Goal: Information Seeking & Learning: Learn about a topic

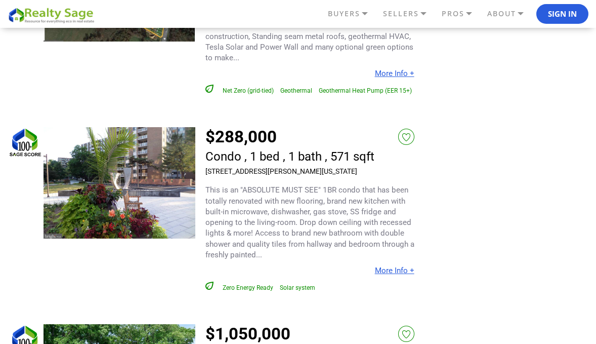
scroll to position [5019, 0]
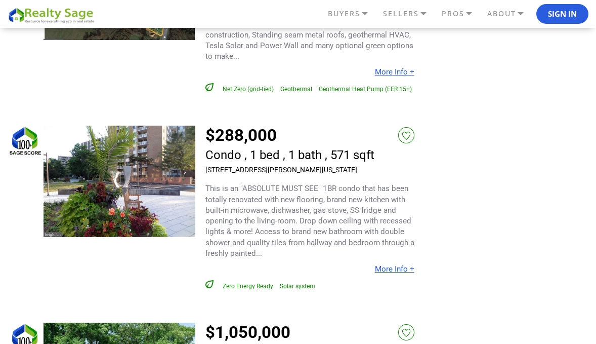
click at [127, 154] on img at bounding box center [120, 180] width 152 height 111
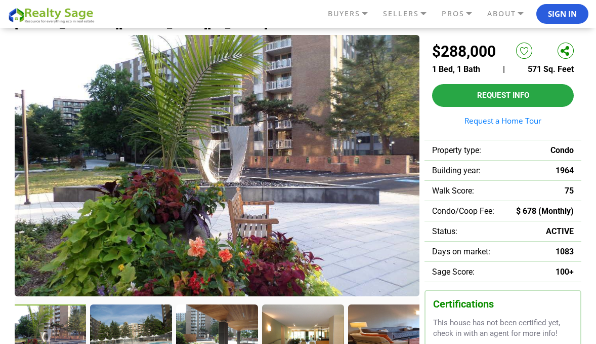
scroll to position [51, 0]
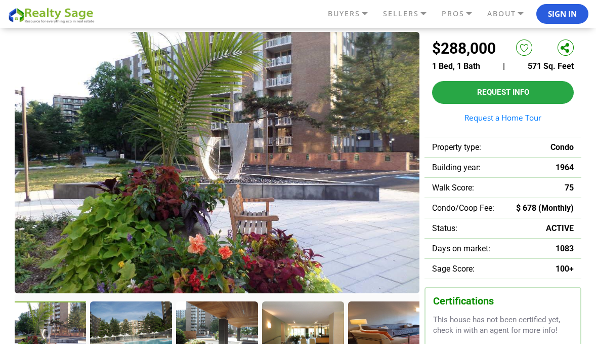
click at [223, 198] on img at bounding box center [217, 162] width 405 height 261
click at [130, 326] on div at bounding box center [132, 335] width 84 height 69
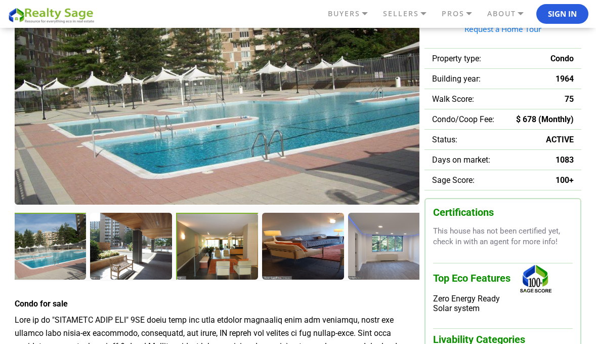
scroll to position [139, 0]
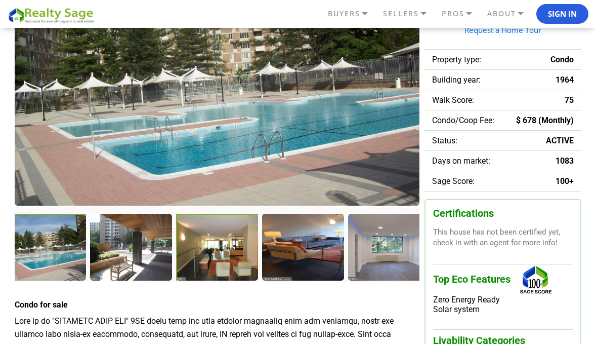
click at [211, 254] on div at bounding box center [218, 248] width 84 height 69
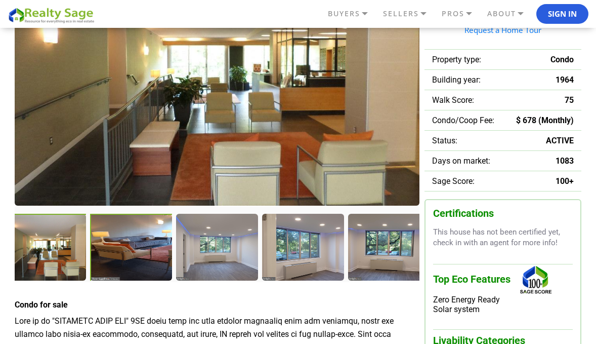
click at [133, 247] on div at bounding box center [132, 248] width 84 height 69
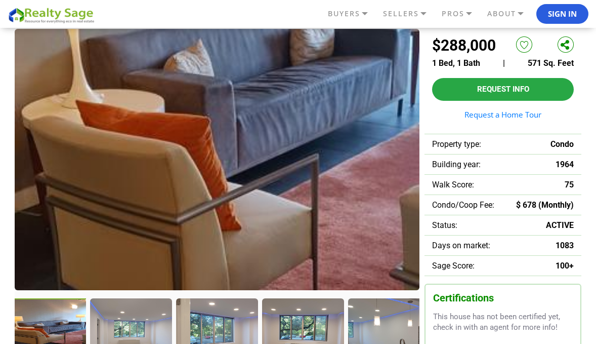
scroll to position [60, 0]
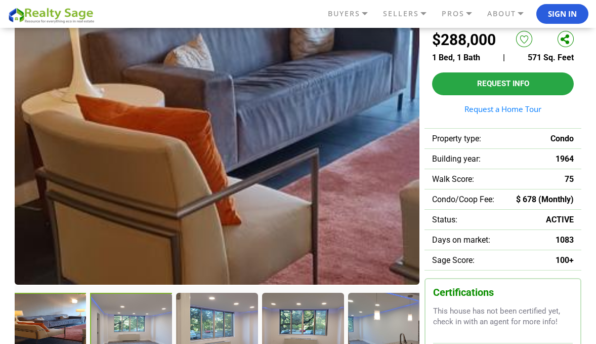
click at [125, 324] on div at bounding box center [132, 326] width 84 height 69
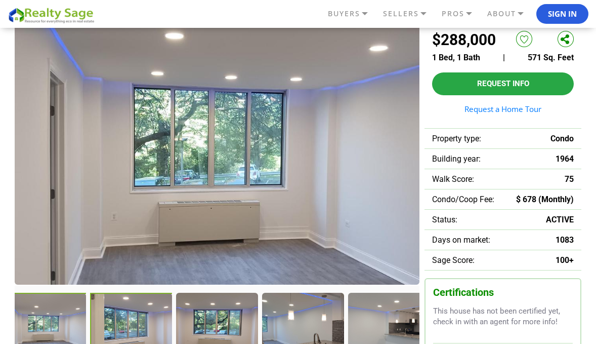
click at [140, 332] on div at bounding box center [132, 326] width 84 height 69
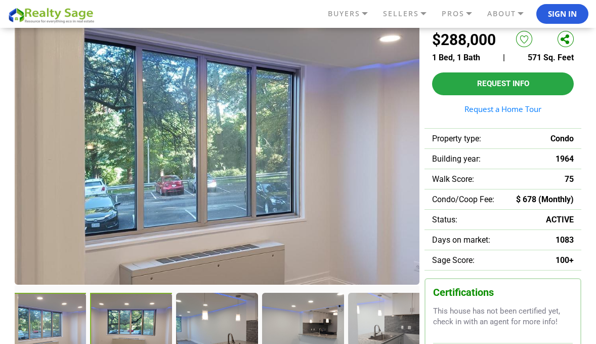
click at [139, 332] on div at bounding box center [132, 326] width 84 height 69
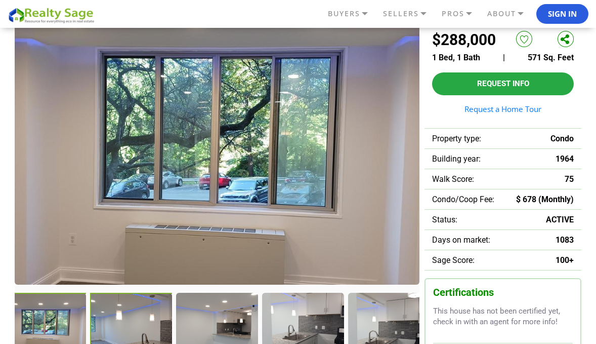
click at [142, 331] on div at bounding box center [132, 326] width 84 height 69
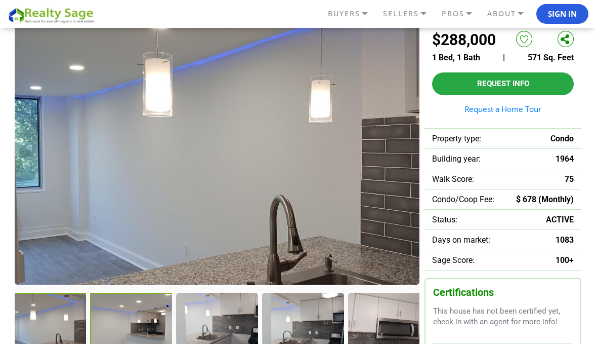
click at [142, 331] on div at bounding box center [131, 326] width 83 height 68
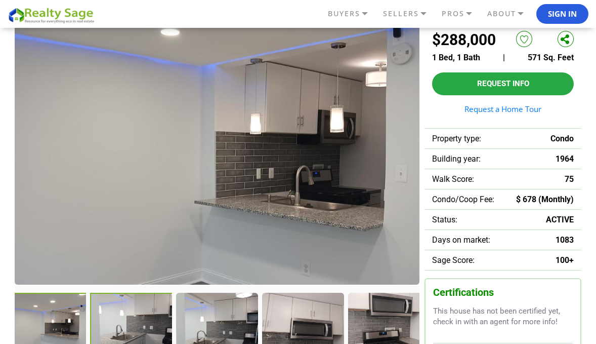
click at [142, 331] on div at bounding box center [131, 326] width 83 height 68
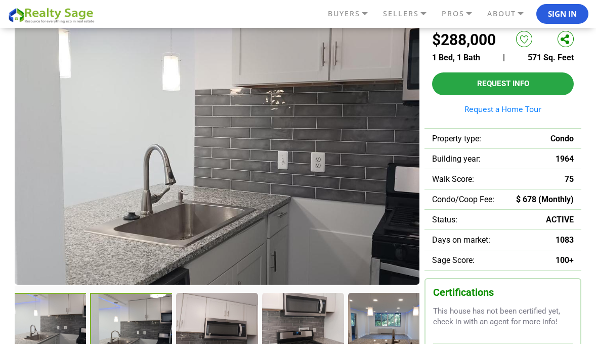
click at [142, 331] on div at bounding box center [131, 326] width 83 height 68
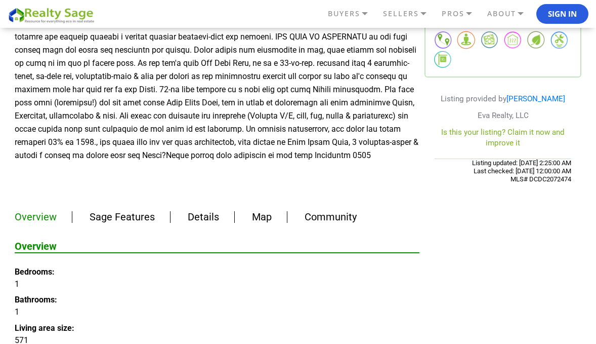
scroll to position [479, 0]
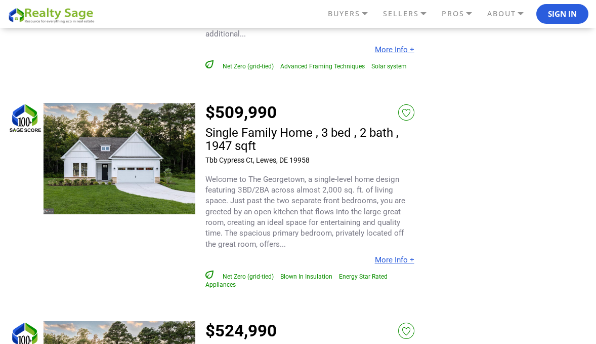
scroll to position [5655, 0]
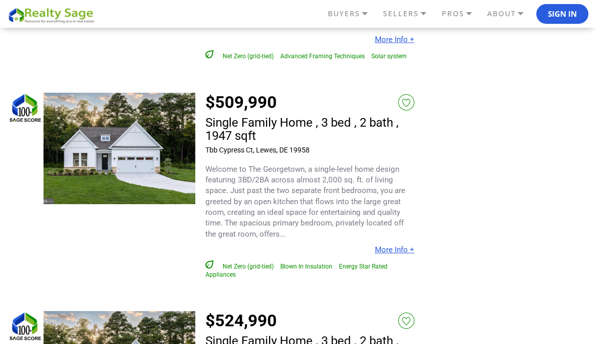
click at [94, 144] on img at bounding box center [120, 148] width 152 height 111
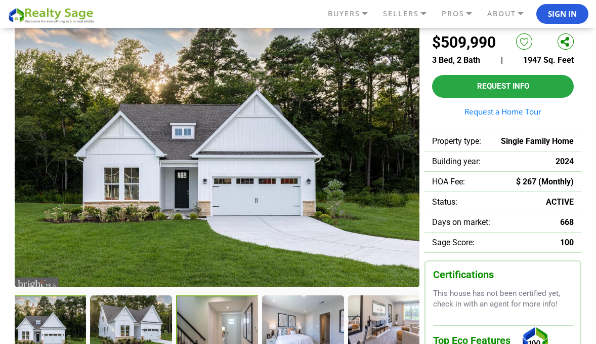
click at [211, 323] on div at bounding box center [218, 329] width 84 height 69
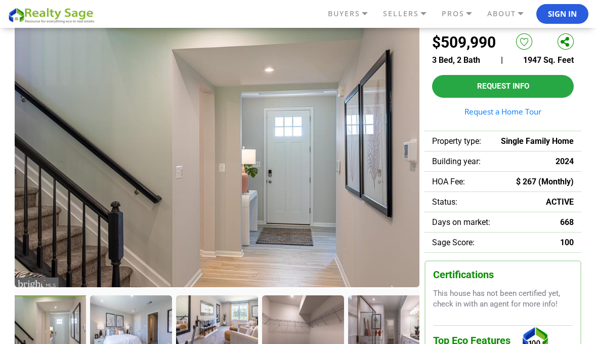
click at [344, 183] on img at bounding box center [217, 156] width 405 height 261
click at [125, 309] on div at bounding box center [132, 329] width 84 height 69
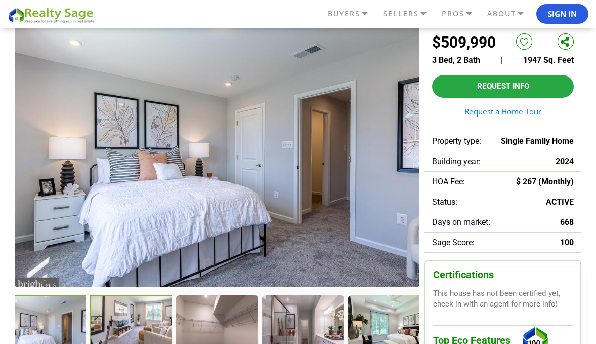
click at [142, 313] on div at bounding box center [132, 329] width 84 height 69
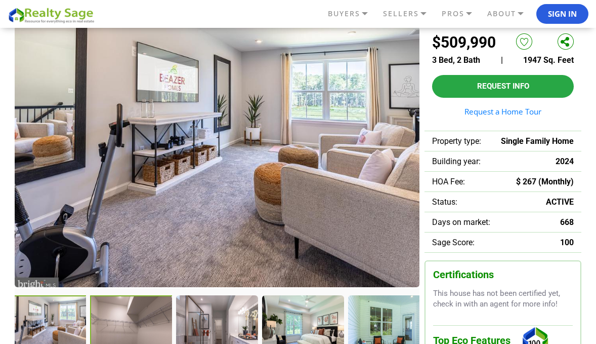
click at [147, 312] on div at bounding box center [132, 329] width 84 height 69
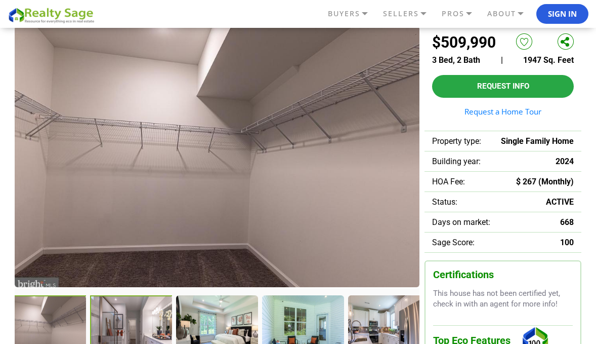
click at [157, 315] on div at bounding box center [132, 329] width 84 height 69
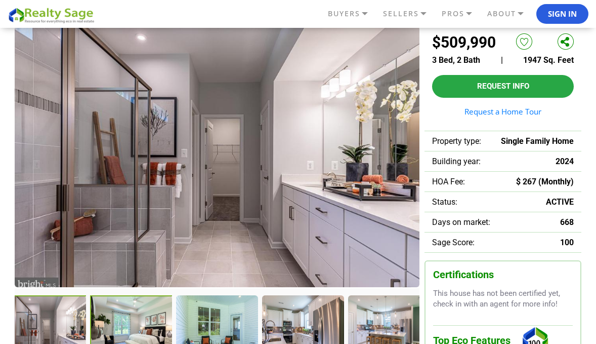
click at [157, 315] on div at bounding box center [131, 329] width 83 height 68
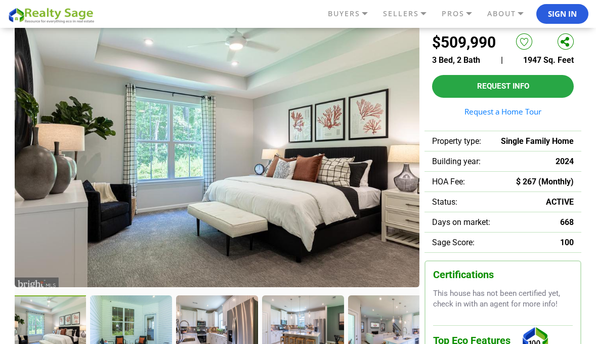
click at [158, 197] on img at bounding box center [217, 156] width 405 height 261
click at [99, 304] on div at bounding box center [132, 329] width 84 height 69
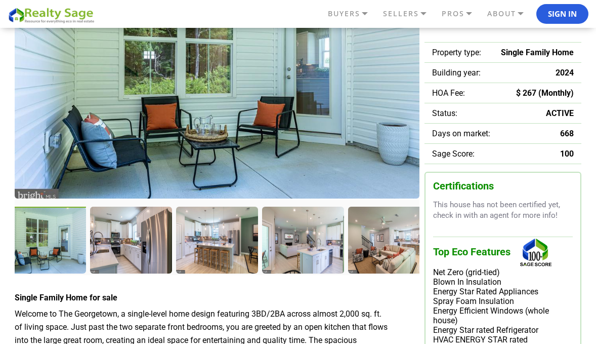
scroll to position [149, 0]
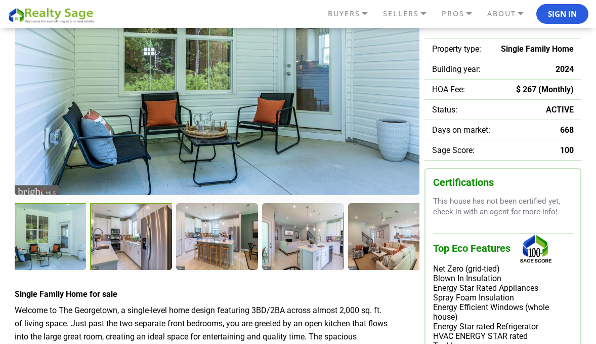
click at [142, 244] on div at bounding box center [132, 237] width 84 height 69
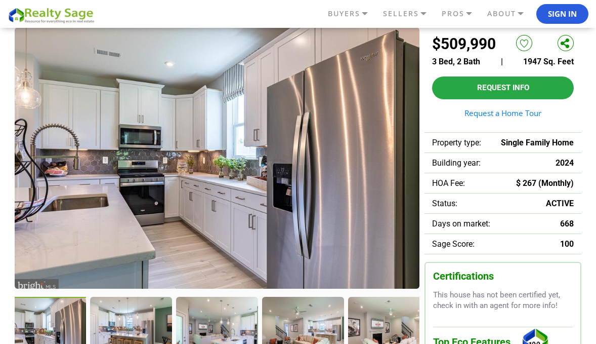
scroll to position [59, 0]
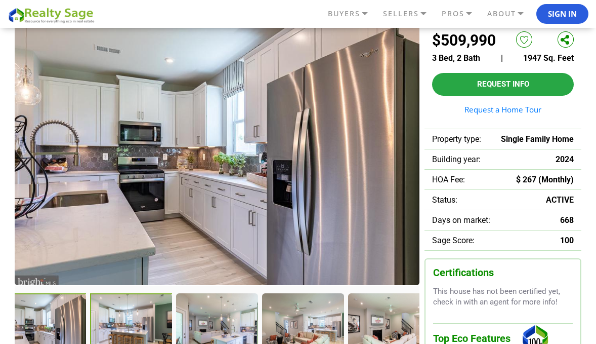
click at [136, 323] on div at bounding box center [132, 327] width 84 height 69
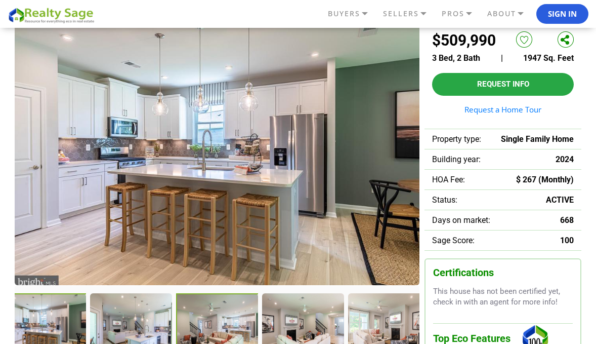
click at [198, 323] on div at bounding box center [218, 327] width 84 height 69
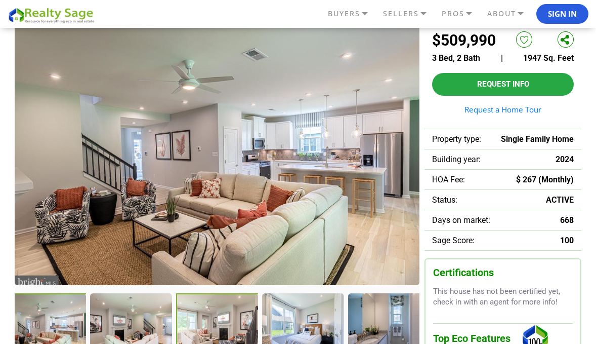
click at [218, 321] on div at bounding box center [218, 327] width 84 height 69
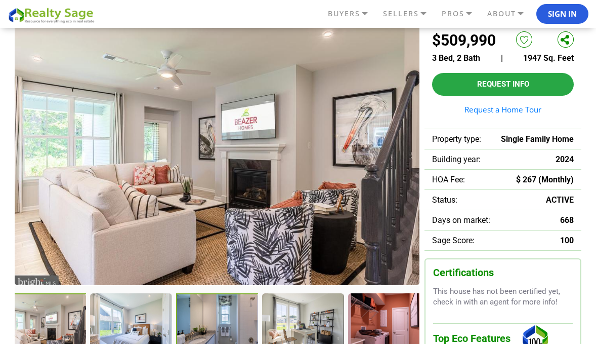
click at [210, 321] on div at bounding box center [218, 327] width 84 height 69
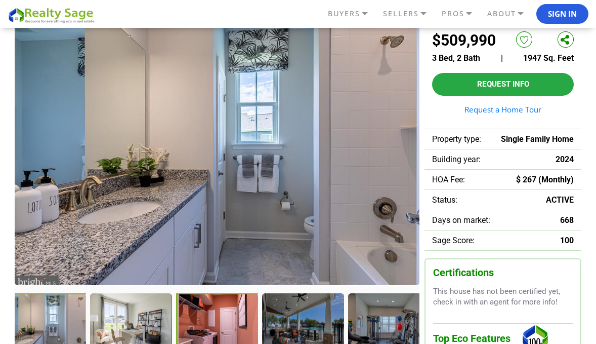
click at [210, 321] on div at bounding box center [218, 327] width 84 height 69
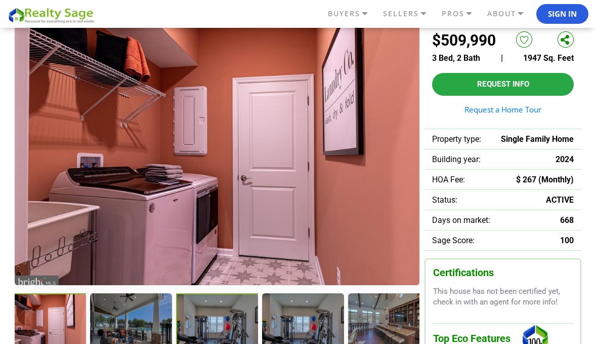
click at [215, 326] on div at bounding box center [218, 327] width 84 height 69
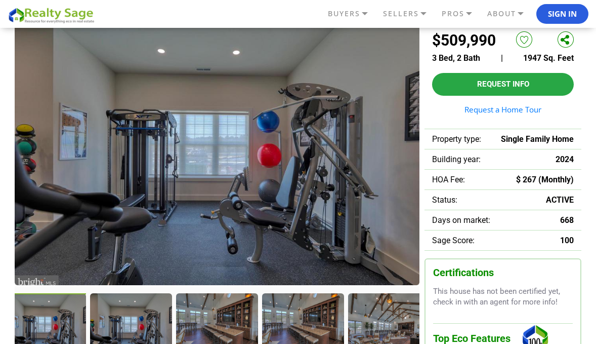
click at [215, 326] on div at bounding box center [216, 326] width 81 height 66
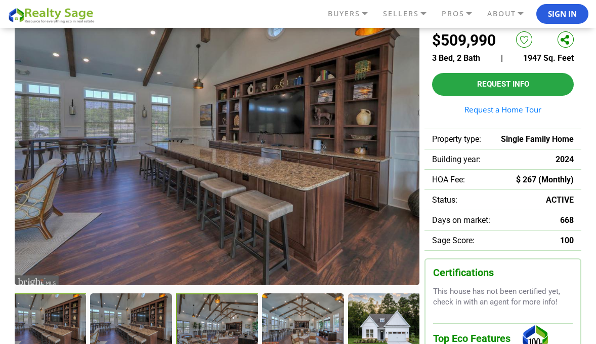
click at [215, 326] on div at bounding box center [217, 327] width 83 height 68
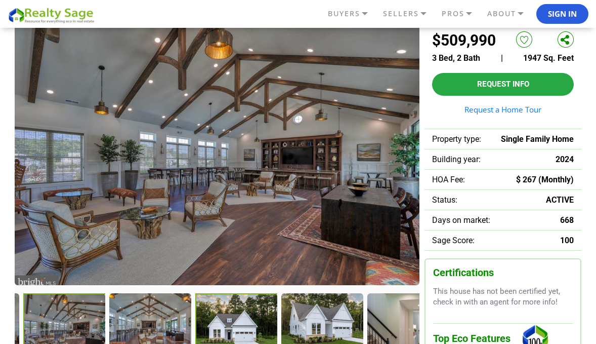
click at [215, 326] on div at bounding box center [236, 327] width 83 height 68
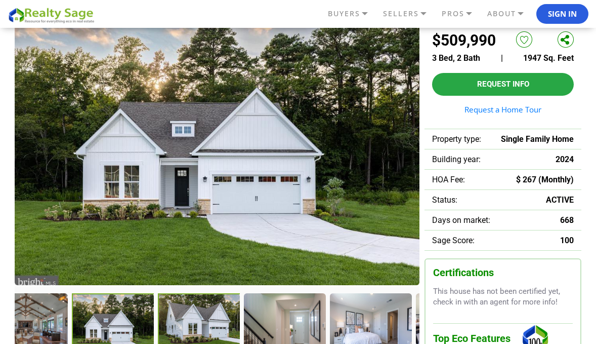
click at [215, 326] on div at bounding box center [199, 327] width 83 height 68
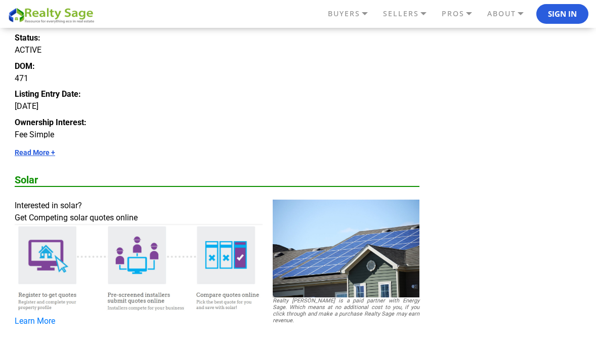
scroll to position [1244, 0]
